Goal: Task Accomplishment & Management: Use online tool/utility

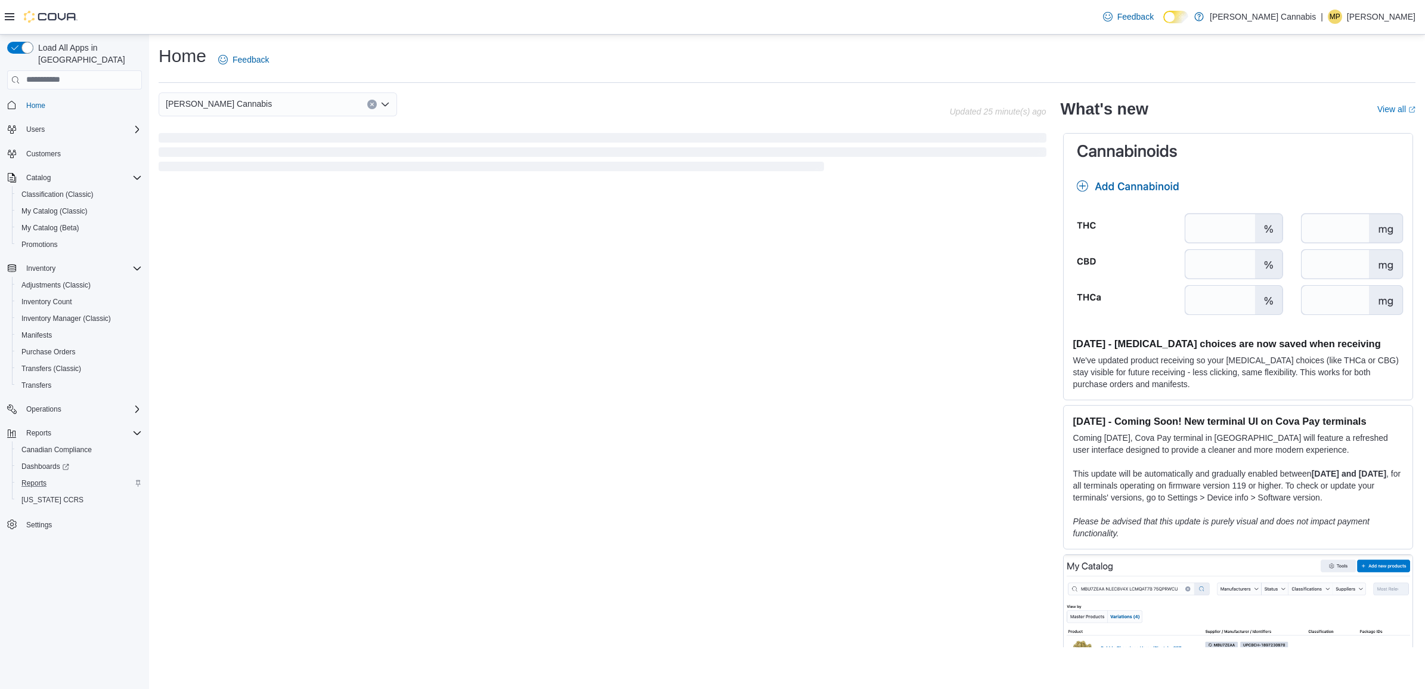
click at [54, 476] on div "Reports" at bounding box center [79, 483] width 125 height 14
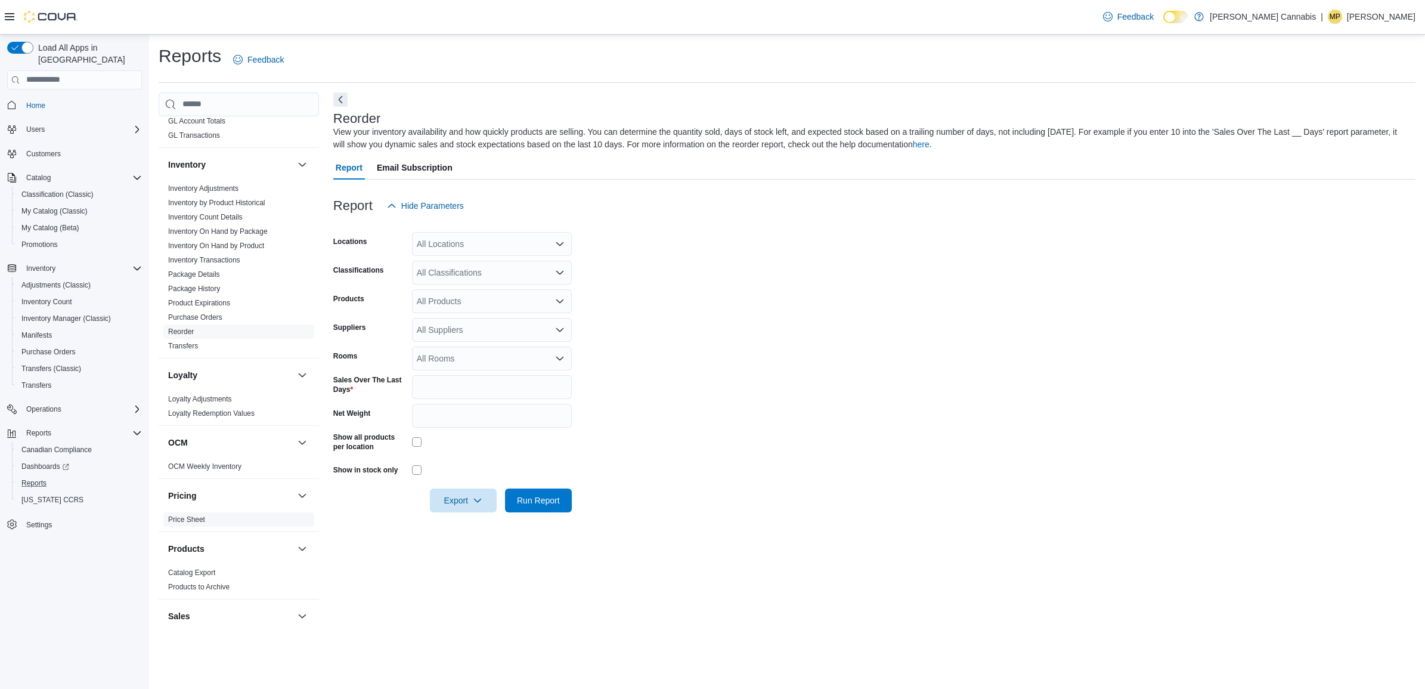
scroll to position [671, 0]
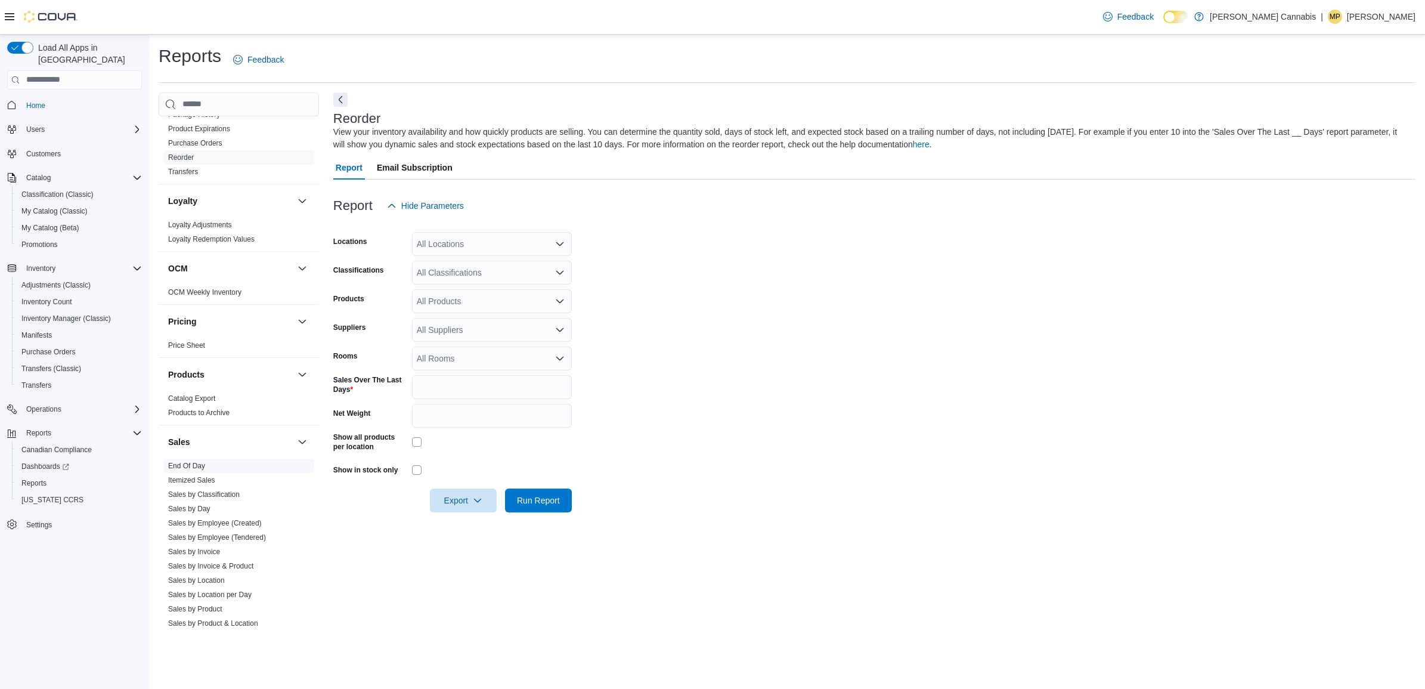
click at [200, 462] on link "End Of Day" at bounding box center [186, 466] width 37 height 8
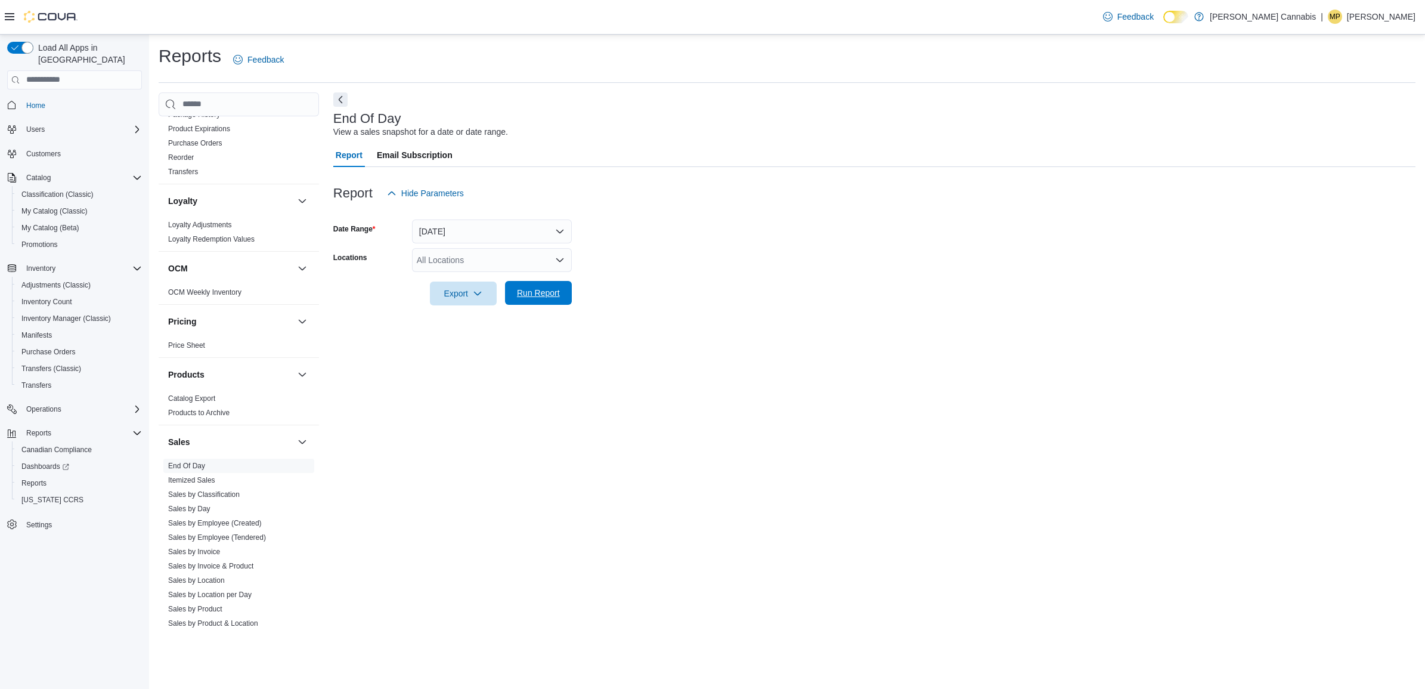
click at [543, 289] on span "Run Report" at bounding box center [538, 293] width 43 height 12
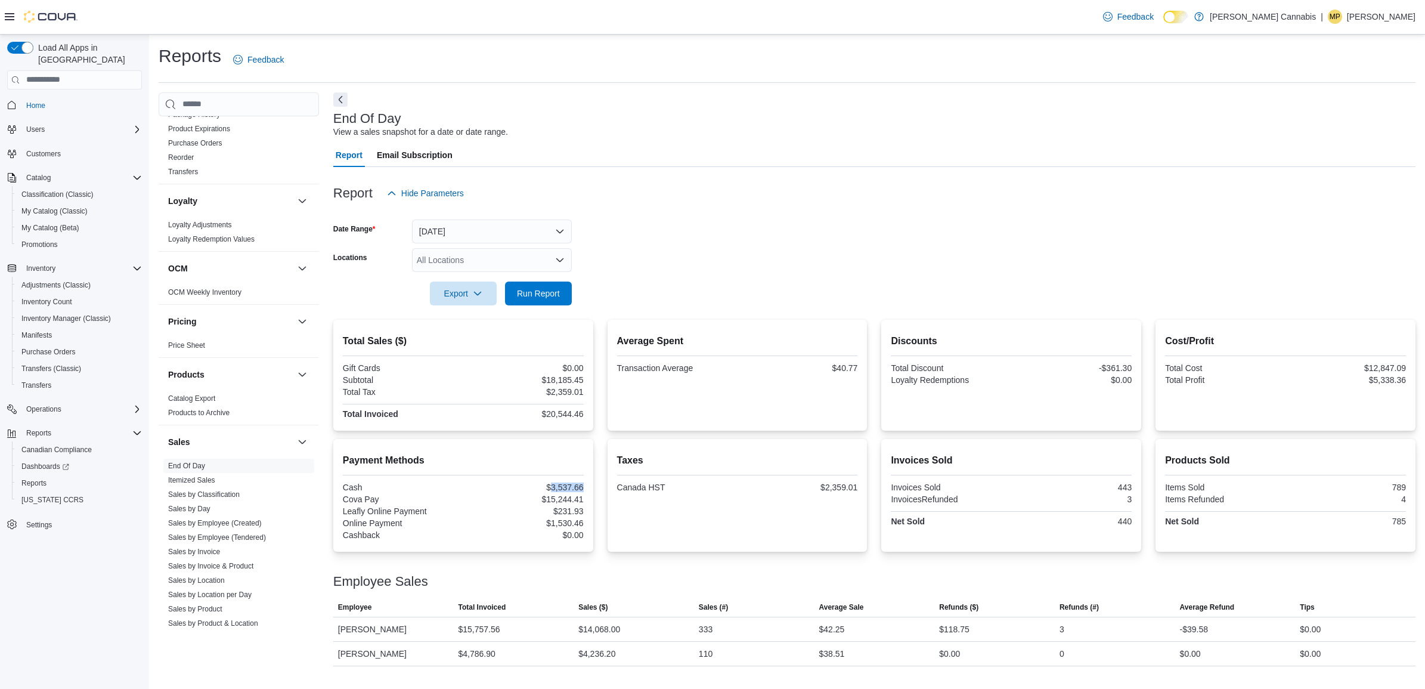
drag, startPoint x: 581, startPoint y: 487, endPoint x: 553, endPoint y: 486, distance: 28.6
click at [553, 486] on div "$3,537.66" at bounding box center [525, 487] width 118 height 10
copy div "3,537.66"
drag, startPoint x: 585, startPoint y: 495, endPoint x: 547, endPoint y: 498, distance: 38.3
click at [547, 498] on div "Payment Methods Cash $3,537.66 Cova Pay $15,244.41 Leafly Online Payment $231.9…" at bounding box center [463, 495] width 260 height 113
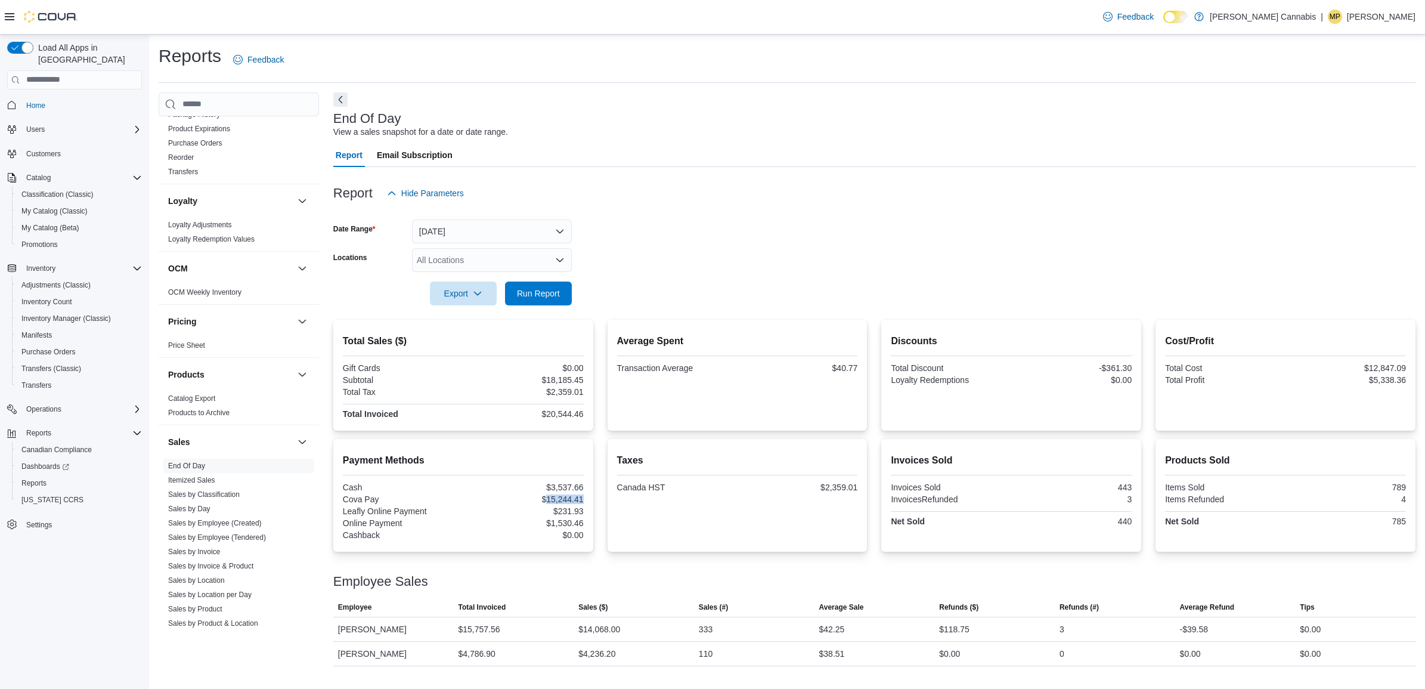
copy div "15,244.41"
drag, startPoint x: 585, startPoint y: 510, endPoint x: 559, endPoint y: 512, distance: 26.3
click at [559, 512] on div "Payment Methods Cash $3,537.66 Cova Pay $15,244.41 Leafly Online Payment $231.9…" at bounding box center [463, 495] width 260 height 113
copy div "231.93"
drag, startPoint x: 585, startPoint y: 522, endPoint x: 552, endPoint y: 522, distance: 32.8
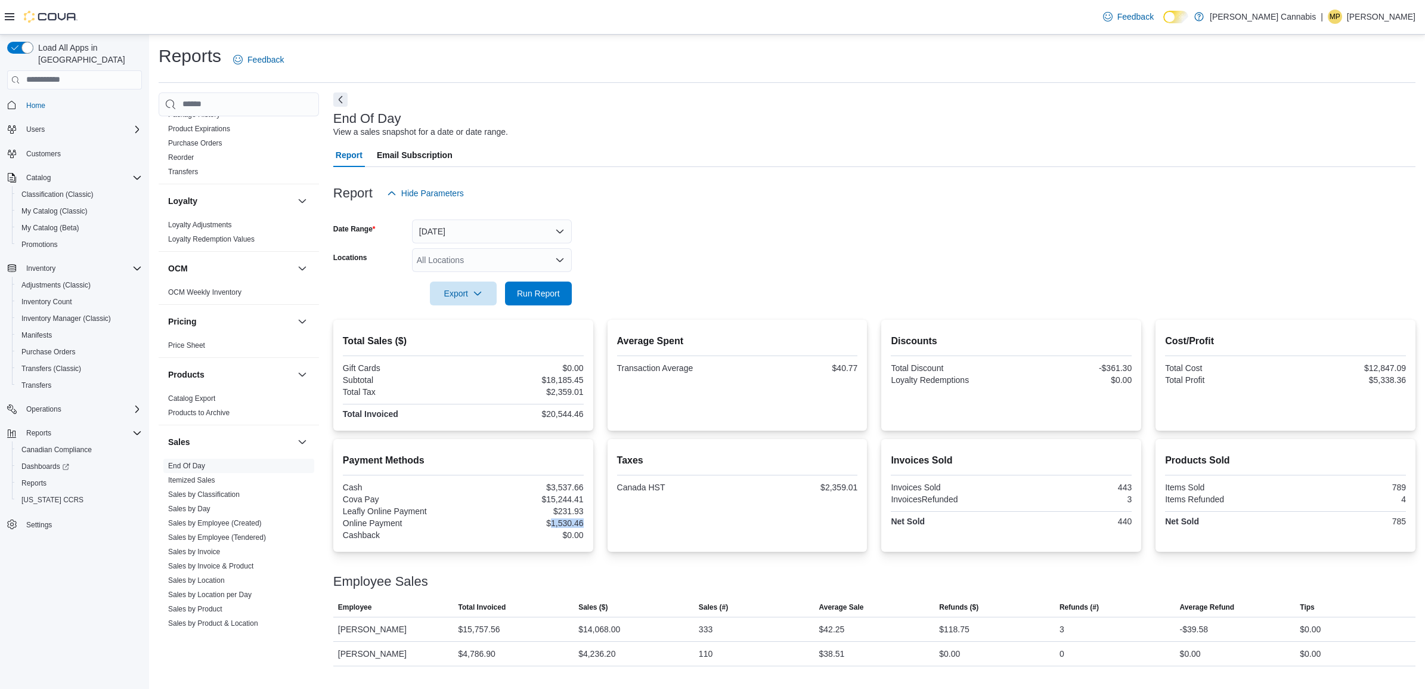
click at [552, 522] on div "Payment Methods Cash $3,537.66 Cova Pay $15,244.41 Leafly Online Payment $231.9…" at bounding box center [463, 495] width 260 height 113
copy div "1,530.46"
